Goal: Information Seeking & Learning: Get advice/opinions

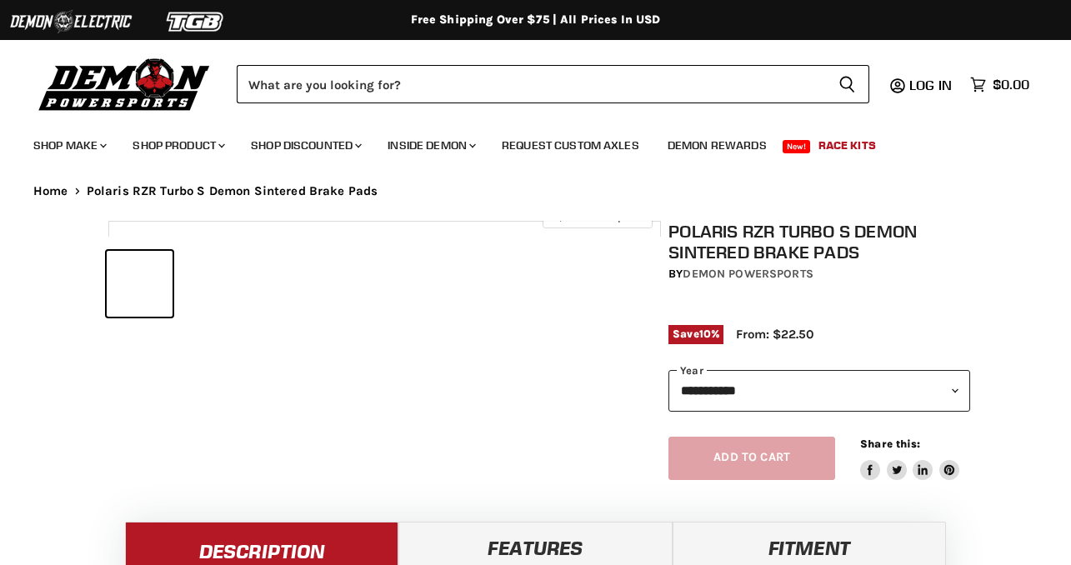
select select "******"
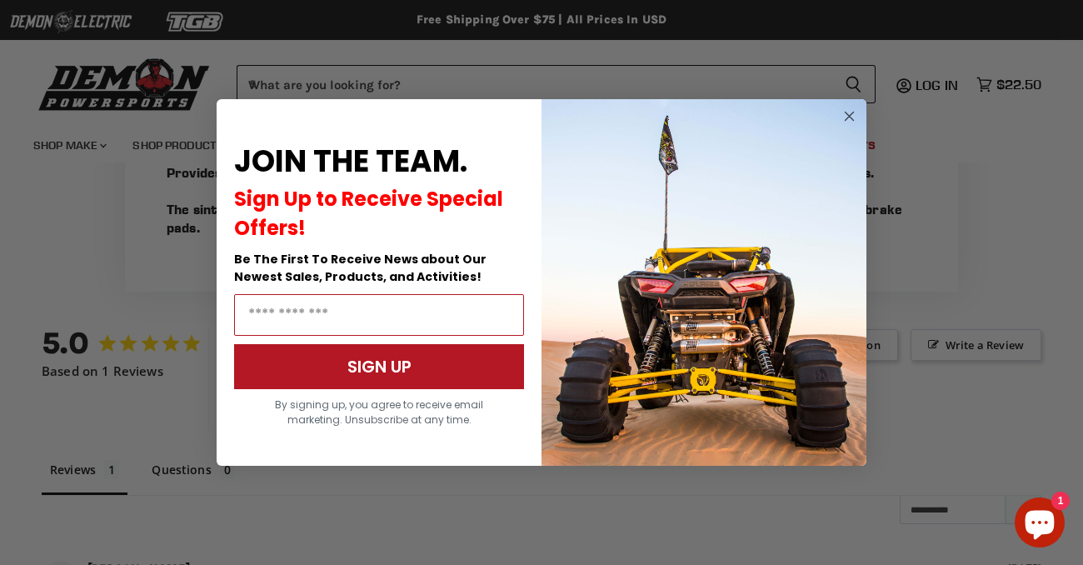
scroll to position [1130, 0]
